Goal: Task Accomplishment & Management: Complete application form

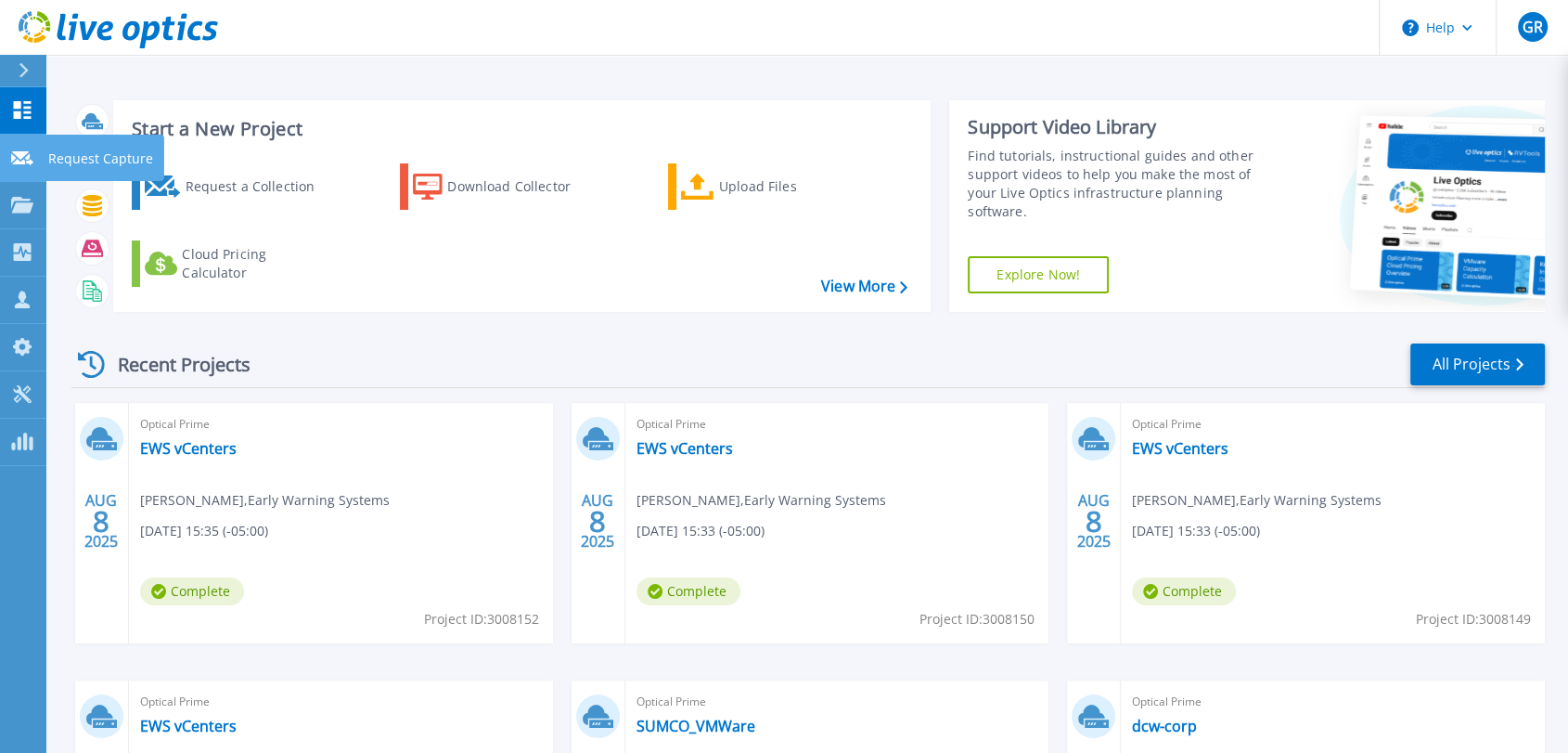
click at [81, 157] on p "Request Capture" at bounding box center [101, 158] width 105 height 49
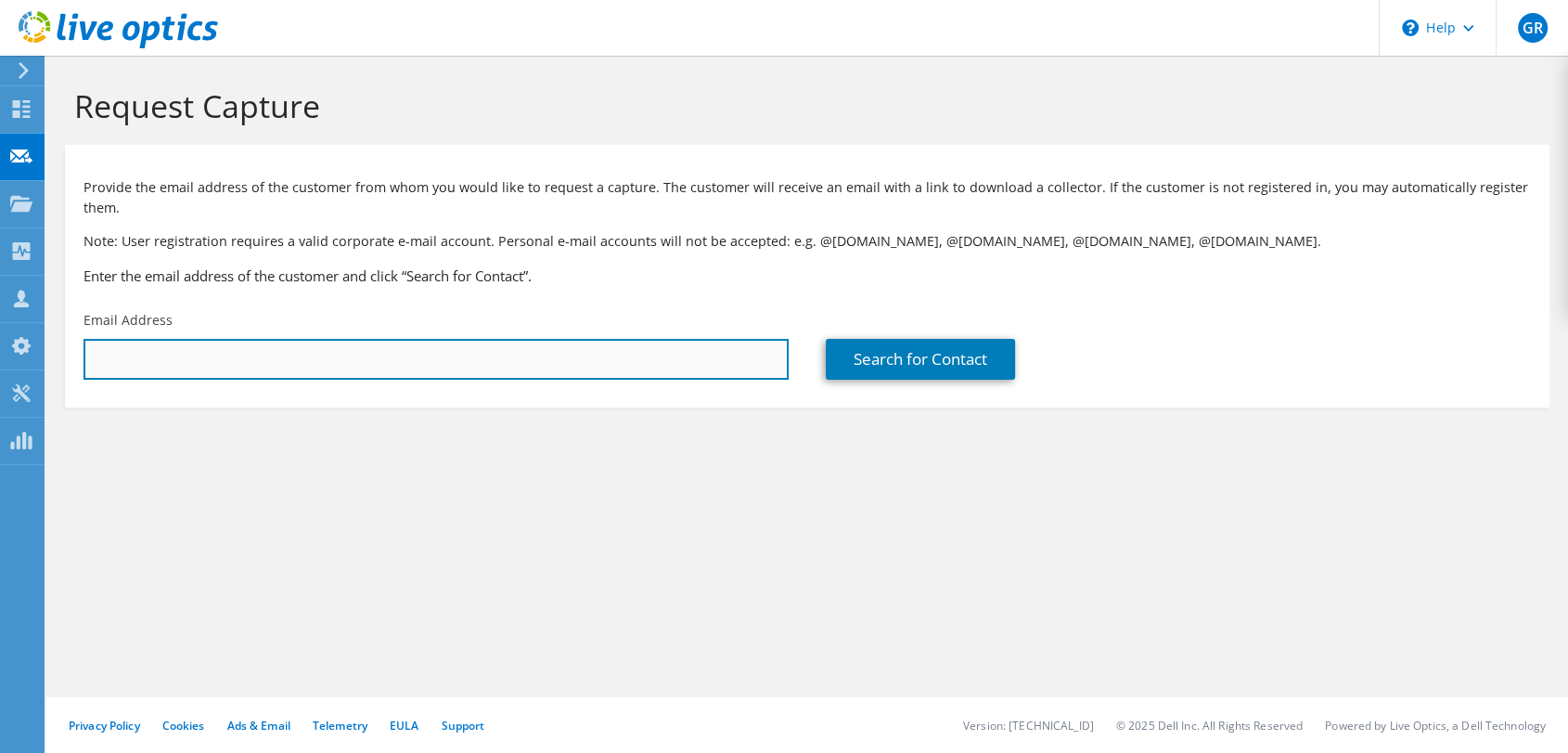
click at [307, 355] on input "text" at bounding box center [436, 359] width 705 height 41
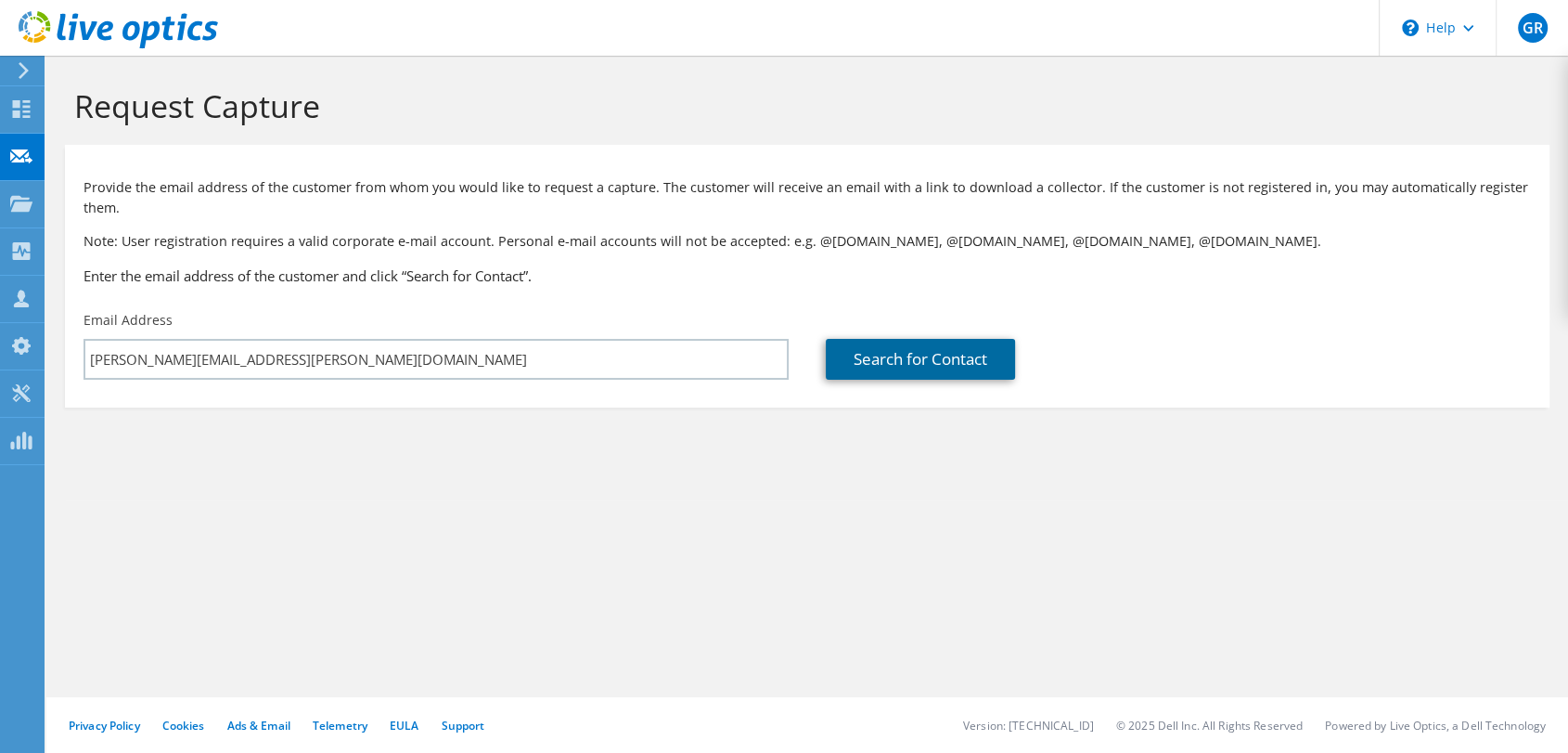
click at [894, 360] on link "Search for Contact" at bounding box center [920, 359] width 189 height 41
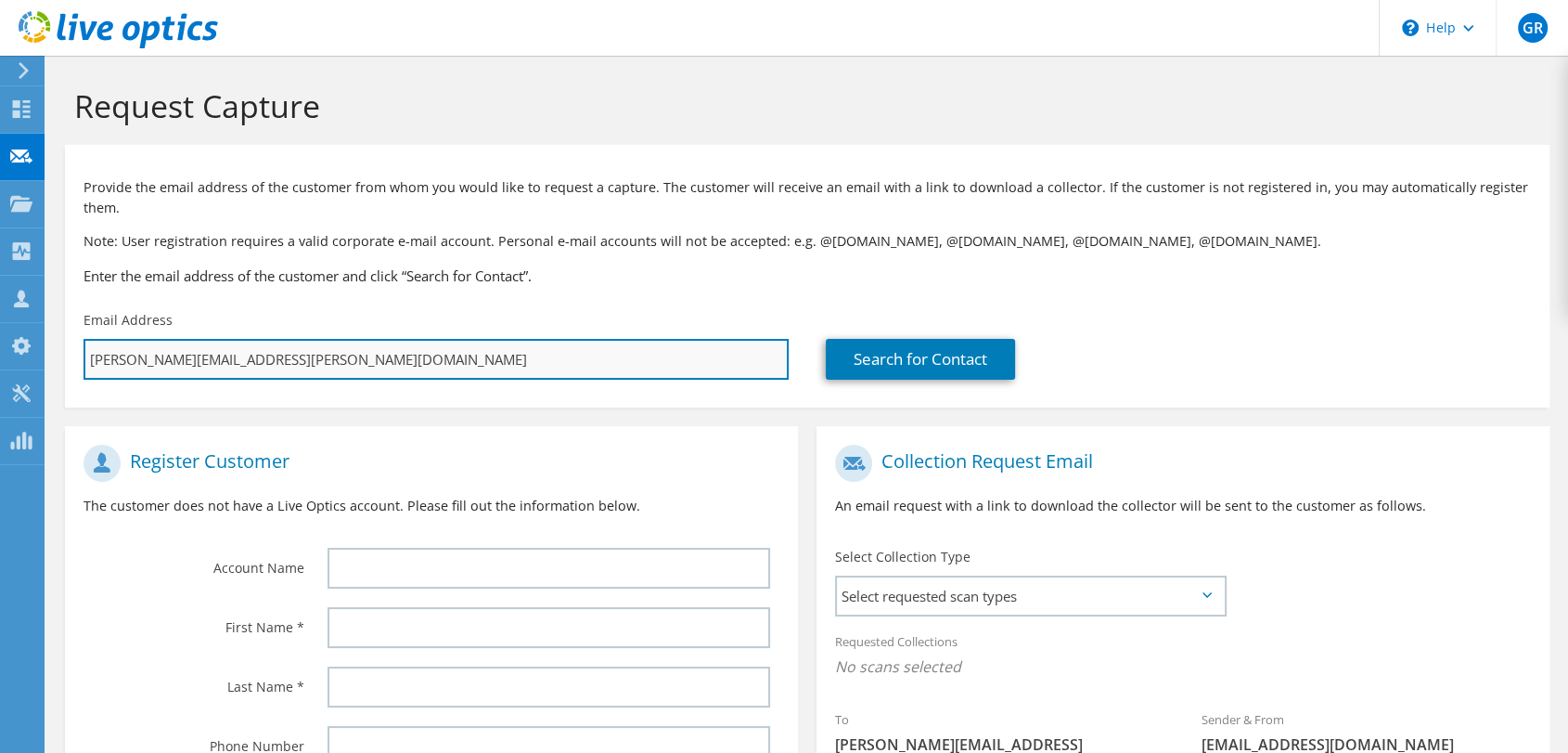
click at [328, 370] on input "[PERSON_NAME][EMAIL_ADDRESS][PERSON_NAME][DOMAIN_NAME]" at bounding box center [436, 359] width 705 height 41
type input "[EMAIL_ADDRESS][DOMAIN_NAME]"
type input "Select"
type input "[EMAIL_ADDRESS][DOMAIN_NAME]"
type input "Select"
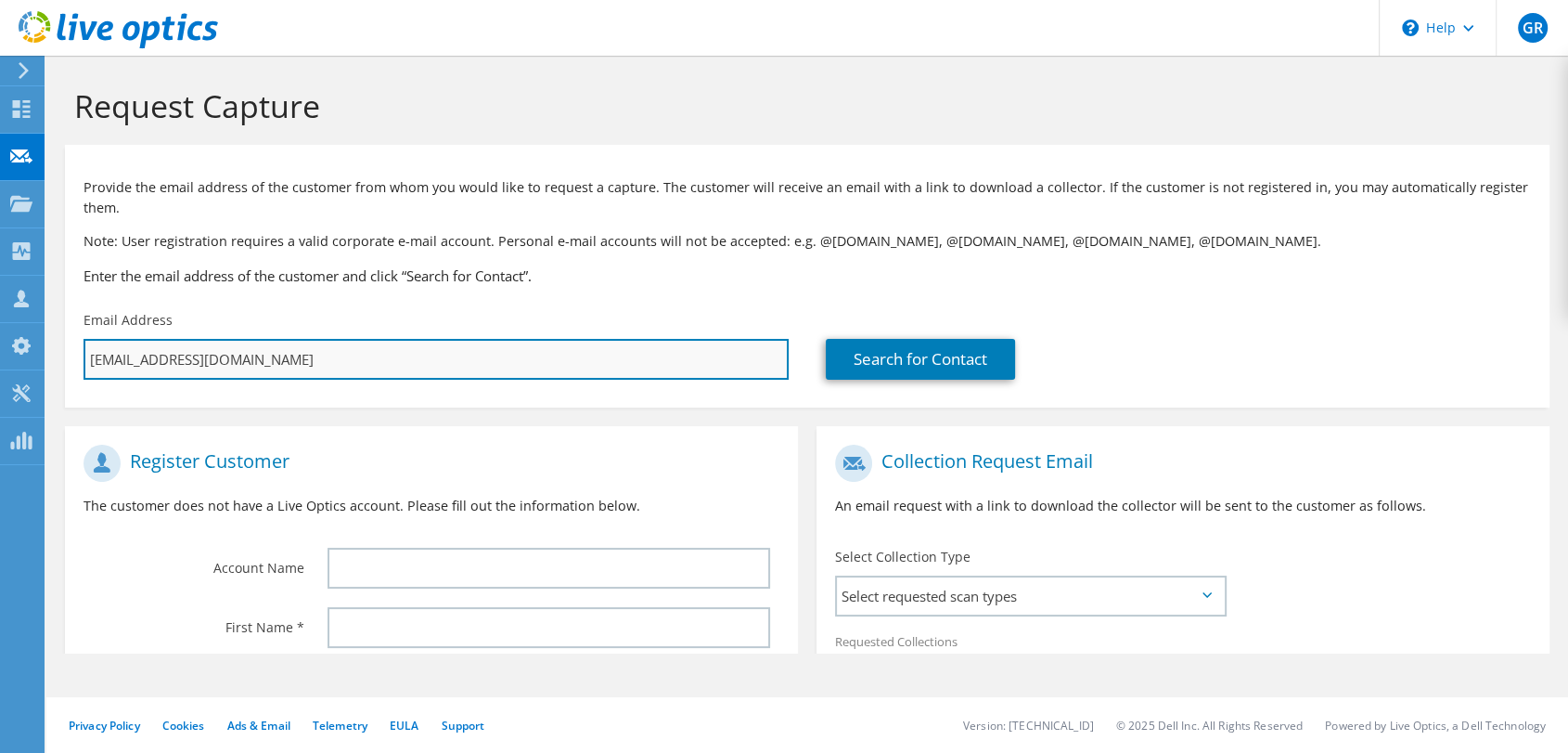
type input "[PERSON_NAME][EMAIL_ADDRESS][DOMAIN_NAME]"
type input "Select"
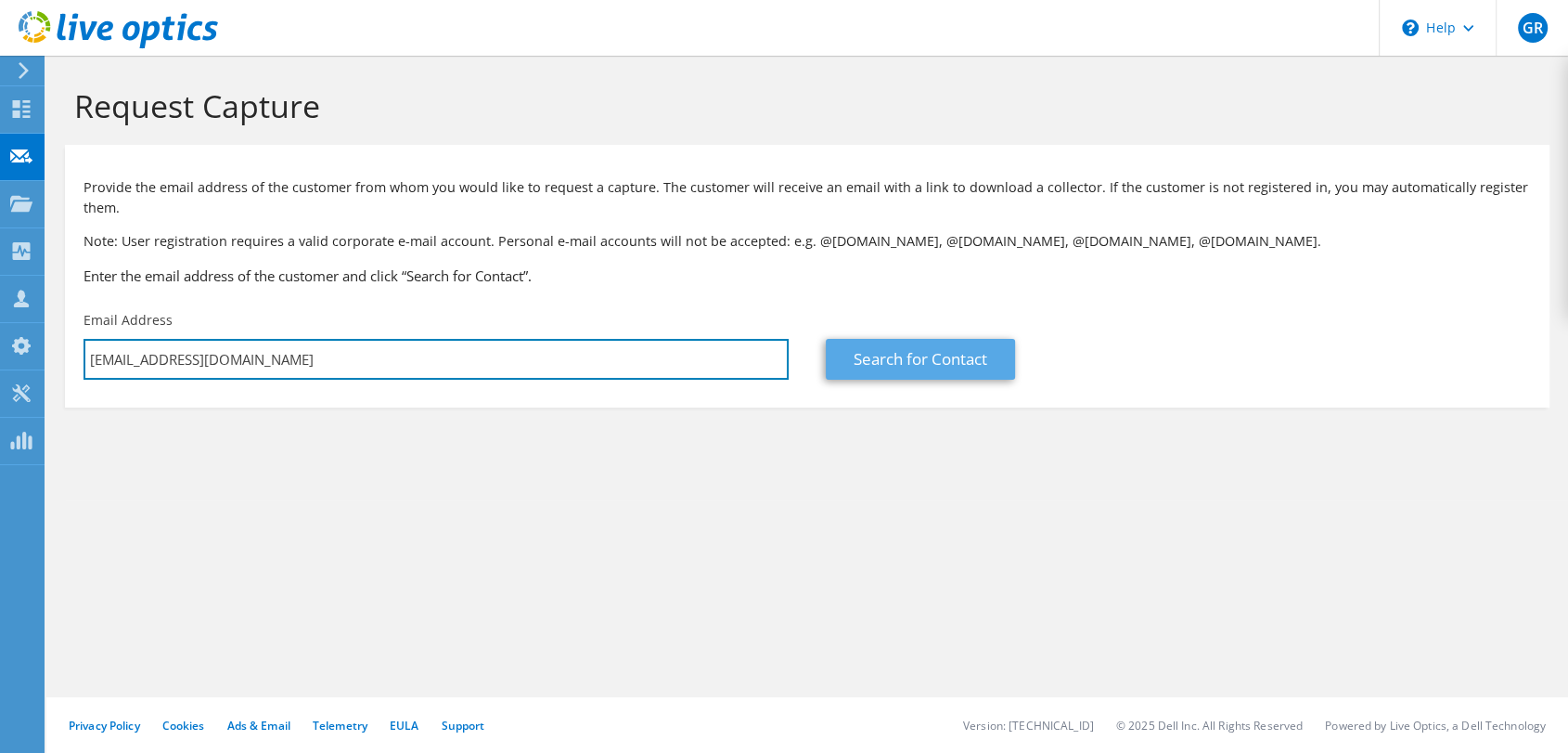
type input "[EMAIL_ADDRESS][DOMAIN_NAME]"
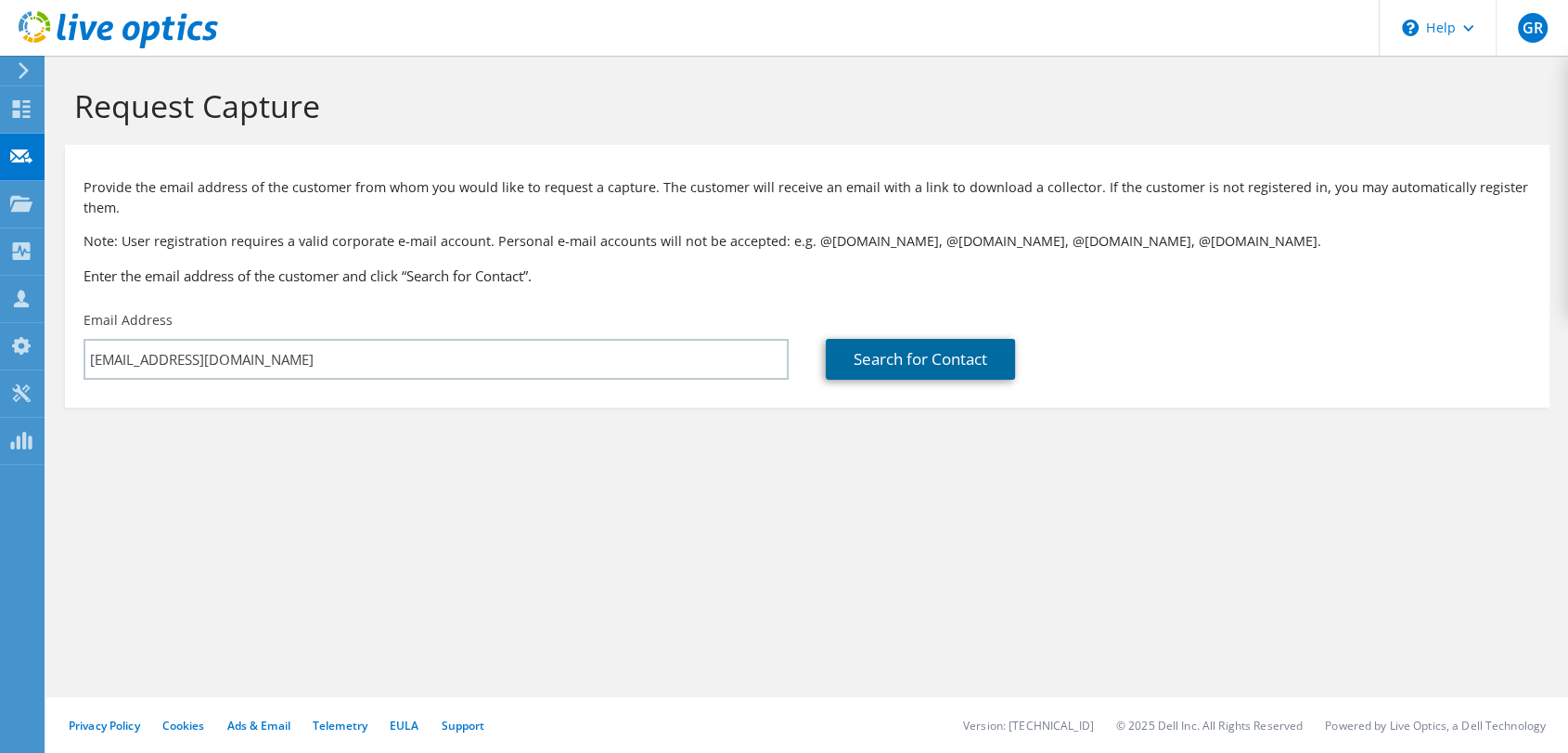
click at [864, 371] on link "Search for Contact" at bounding box center [920, 359] width 189 height 41
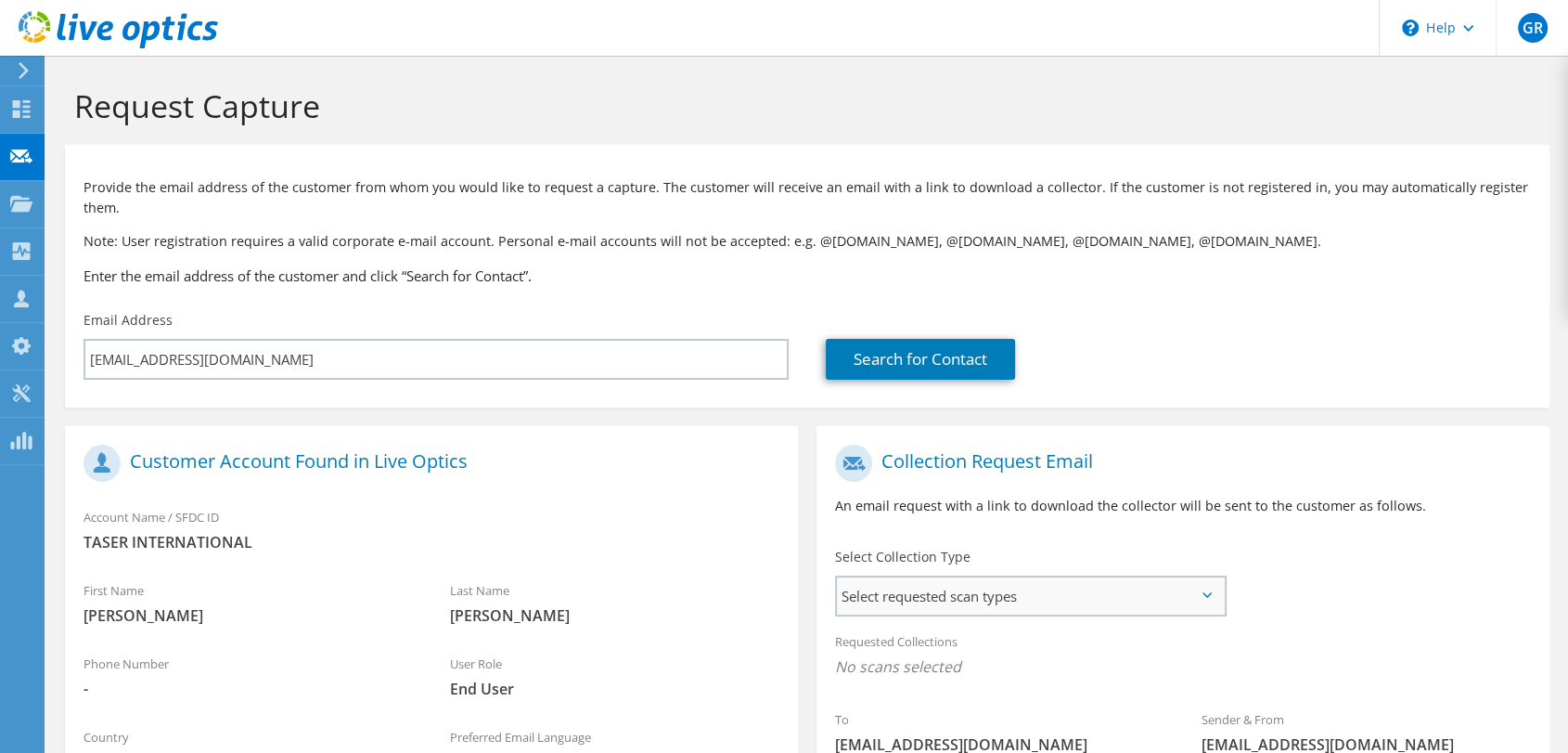
click at [872, 596] on span "Select requested scan types" at bounding box center [1030, 596] width 387 height 37
click at [892, 648] on label "Optical Prime" at bounding box center [932, 652] width 112 height 22
click at [0, 0] on input "Optical Prime" at bounding box center [0, 0] width 0 height 0
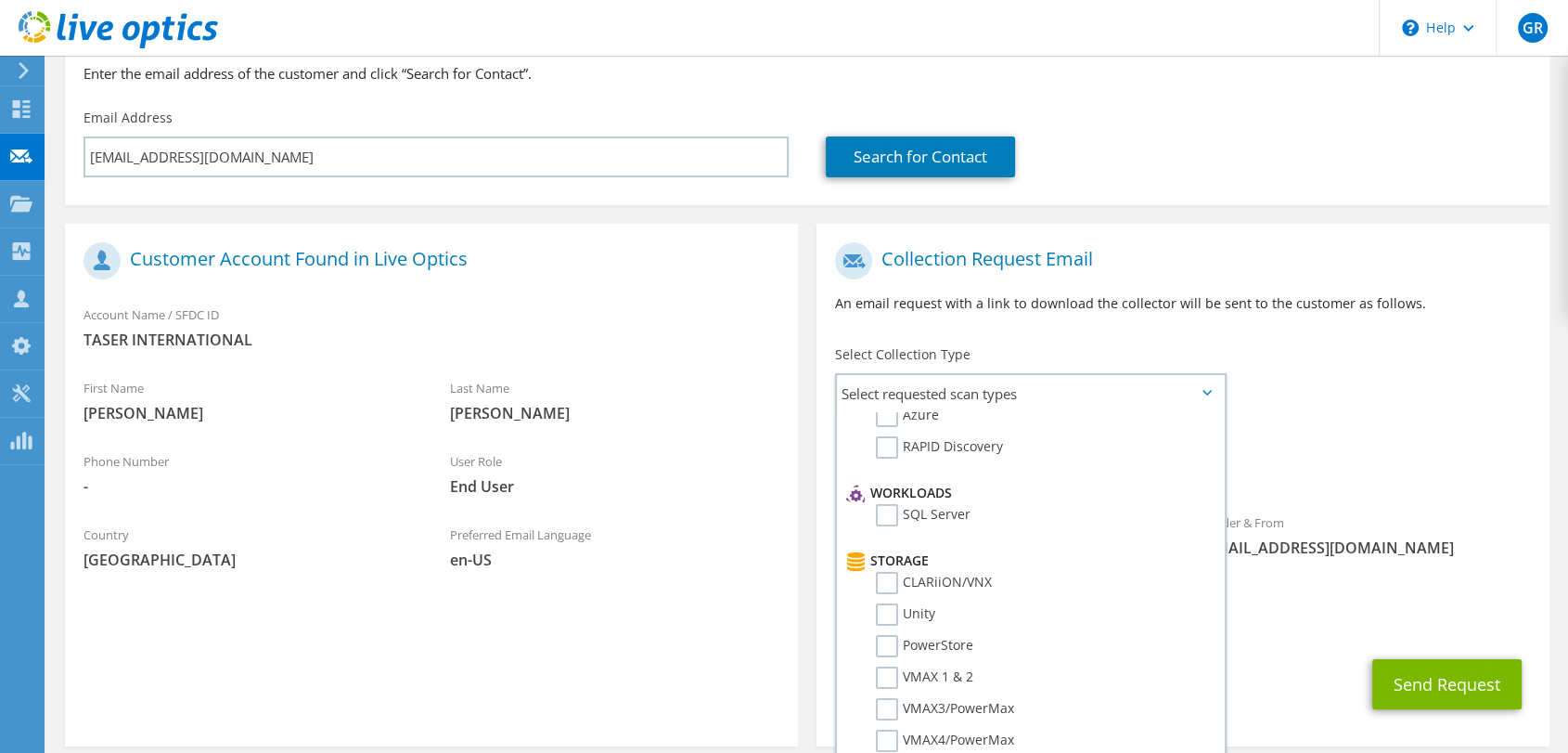
scroll to position [290, 0]
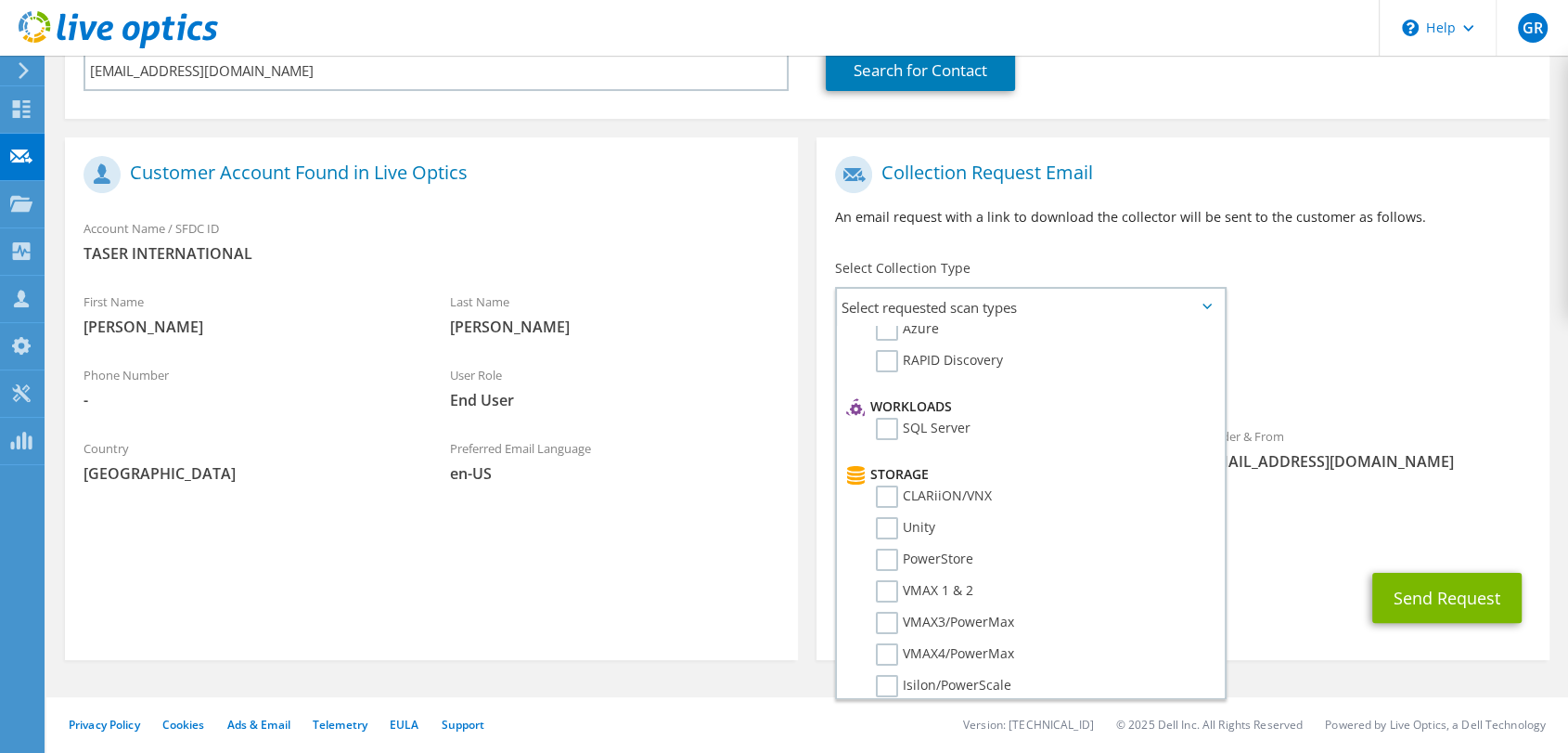
click at [541, 522] on section "Customer Account Found in Live Optics Account Name / SFDC ID TASER INTERNATIONA…" at bounding box center [431, 398] width 733 height 523
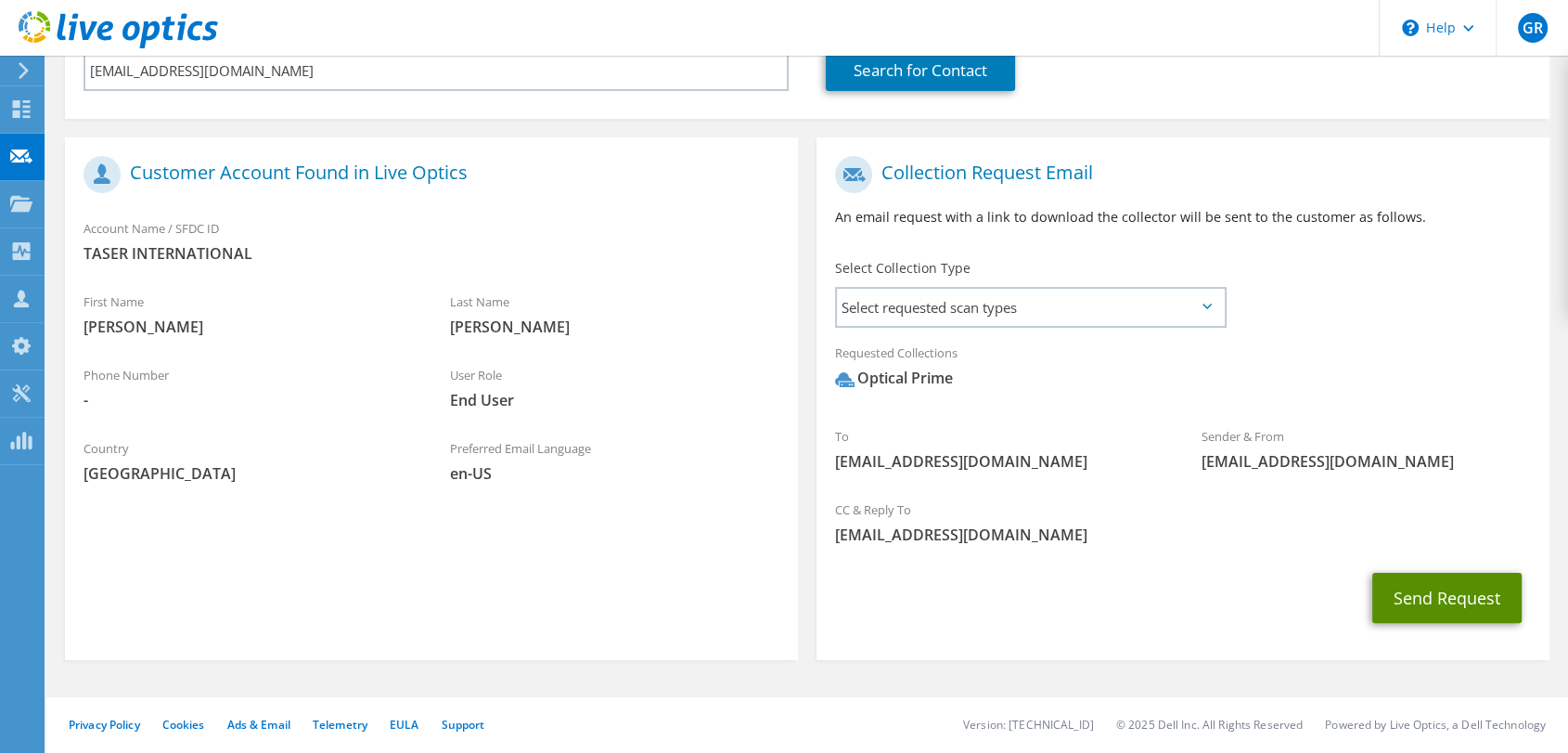
click at [1414, 601] on button "Send Request" at bounding box center [1447, 598] width 150 height 51
